Goal: Task Accomplishment & Management: Manage account settings

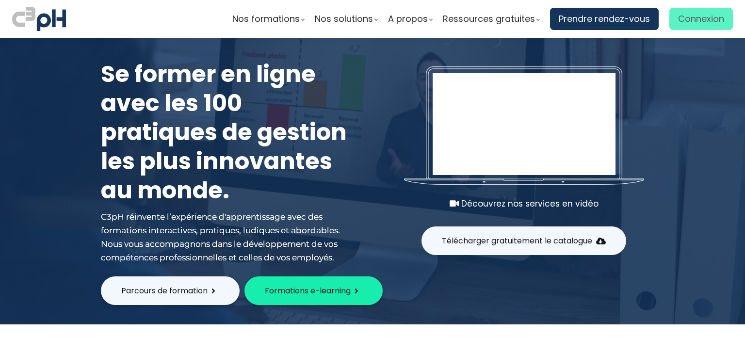
click at [685, 25] on span "Connexion" at bounding box center [701, 19] width 46 height 15
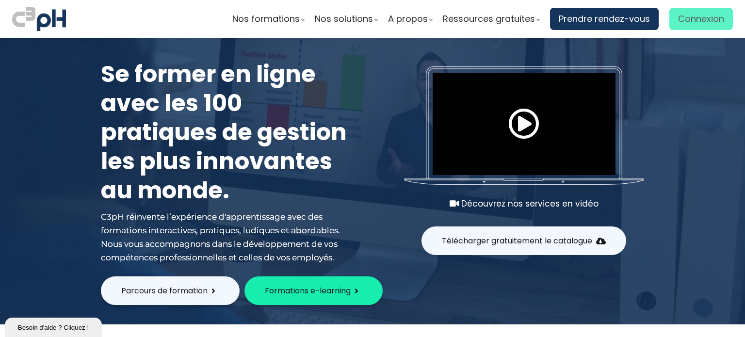
click at [678, 19] on span "Connexion" at bounding box center [701, 19] width 46 height 15
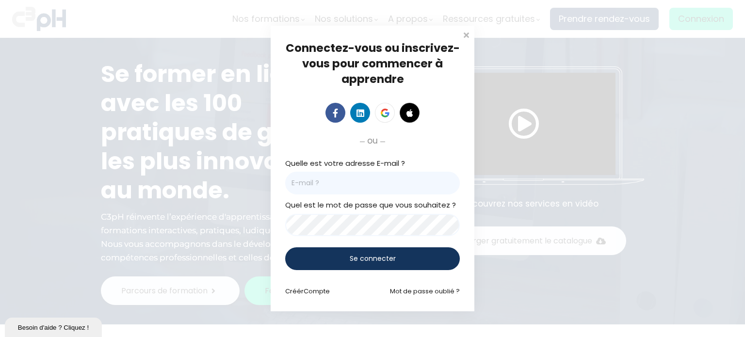
click at [305, 179] on input "email" at bounding box center [372, 183] width 175 height 23
click at [313, 172] on input "email" at bounding box center [372, 183] width 175 height 23
type input "amy-rose@c3ph.com"
click at [306, 261] on div "Se connecter" at bounding box center [372, 258] width 175 height 23
